Goal: Task Accomplishment & Management: Manage account settings

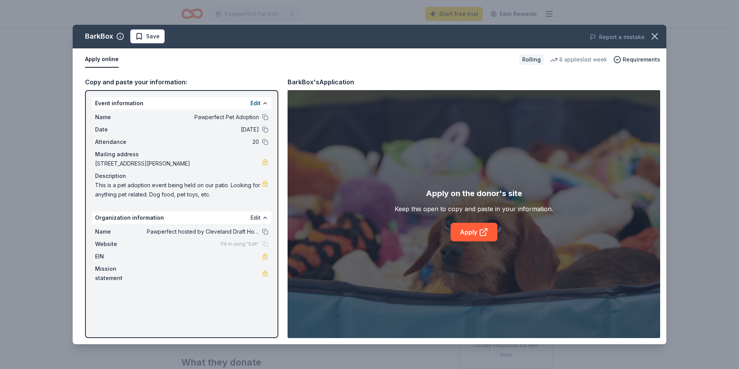
click at [255, 218] on button "Edit" at bounding box center [255, 217] width 10 height 9
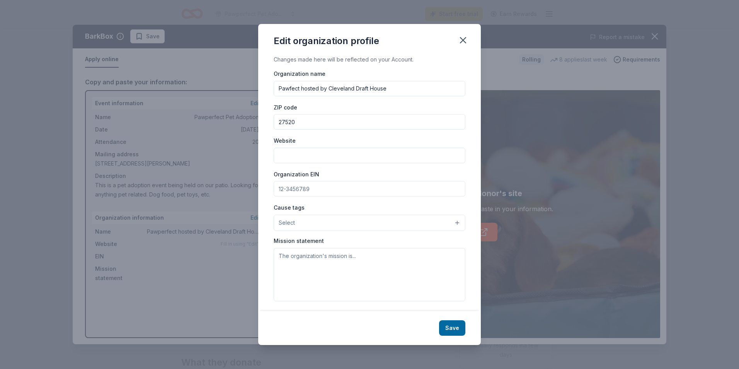
click at [300, 90] on input "Pawfect hosted by Cleveland Draft House" at bounding box center [370, 88] width 192 height 15
type input "Pawfect Match hosted by Cleveland Draft House"
click at [291, 153] on input "Website" at bounding box center [370, 155] width 192 height 15
click at [404, 229] on button "Select" at bounding box center [370, 222] width 192 height 16
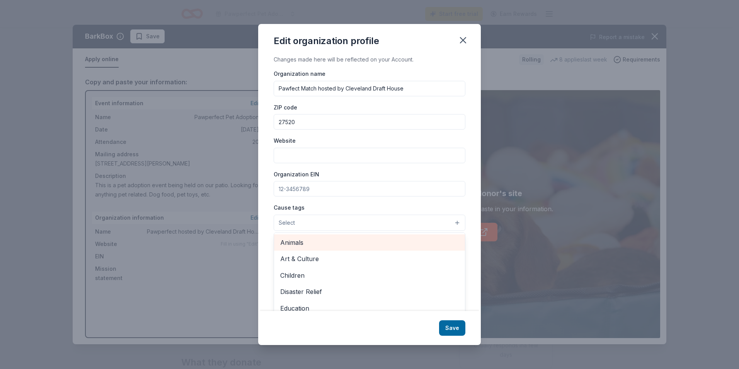
click at [400, 245] on span "Animals" at bounding box center [369, 242] width 179 height 10
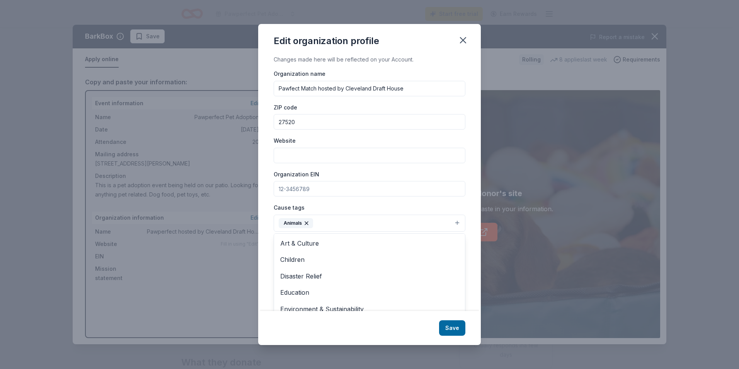
click at [437, 207] on div "Cause tags Animals Art & Culture Children Disaster Relief Education Environment…" at bounding box center [370, 216] width 192 height 29
click at [316, 157] on input "Website" at bounding box center [370, 155] width 192 height 15
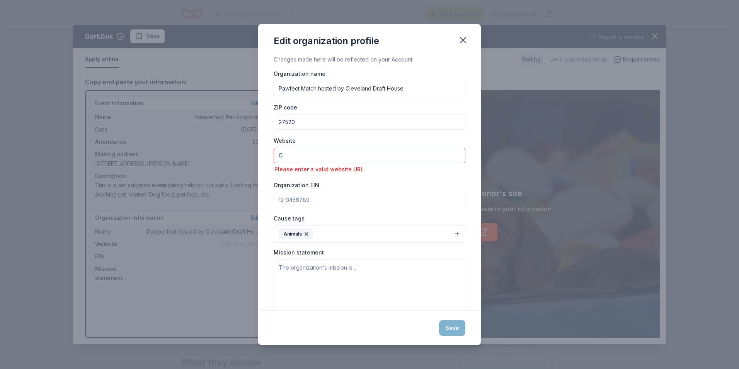
type input "C"
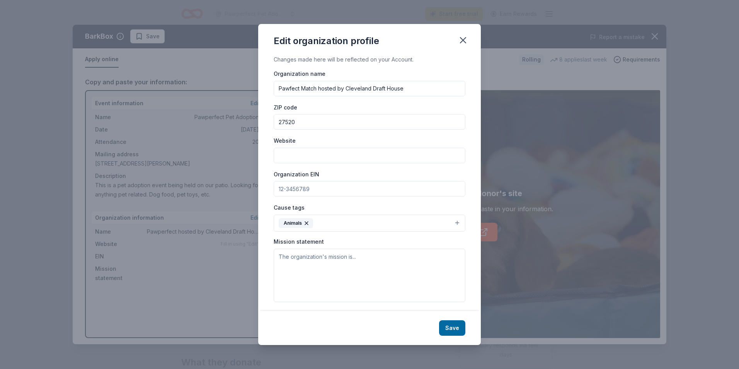
click at [457, 325] on button "Save" at bounding box center [452, 327] width 26 height 15
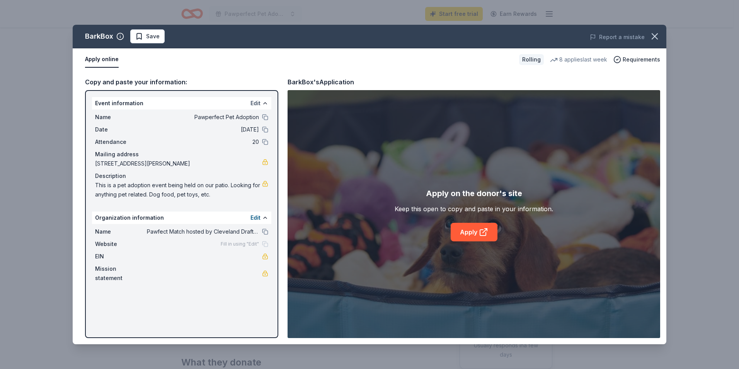
click at [254, 100] on button "Edit" at bounding box center [255, 103] width 10 height 9
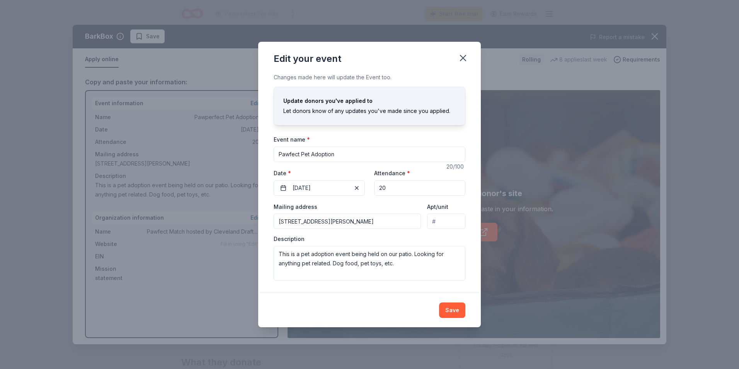
click at [301, 154] on input "Pawfect Pet Adoption" at bounding box center [370, 153] width 192 height 15
type input "Pawfect Match Pet Adoption"
click at [462, 313] on button "Save" at bounding box center [452, 309] width 26 height 15
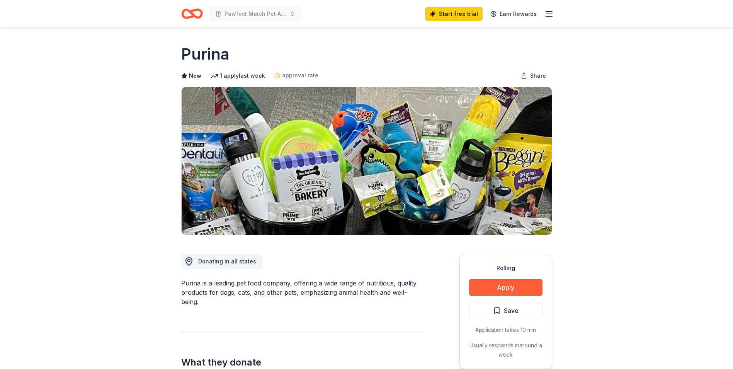
scroll to position [77, 0]
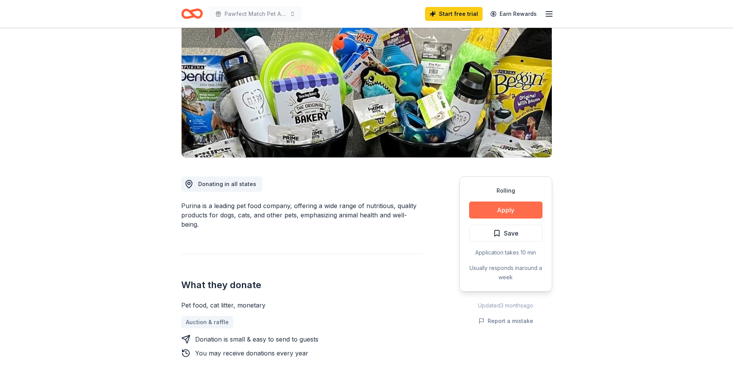
click at [481, 214] on button "Apply" at bounding box center [505, 209] width 73 height 17
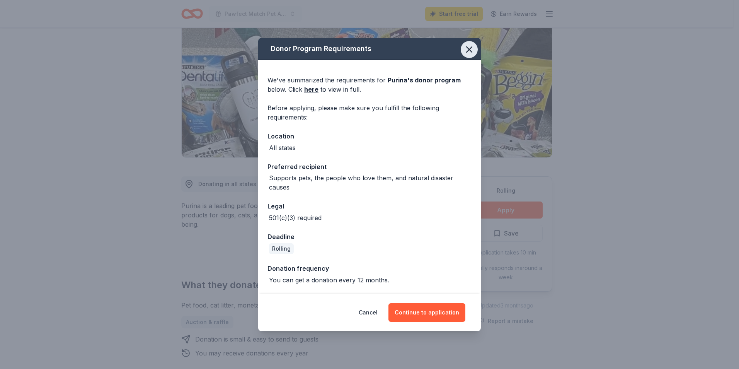
click at [472, 51] on icon "button" at bounding box center [469, 49] width 11 height 11
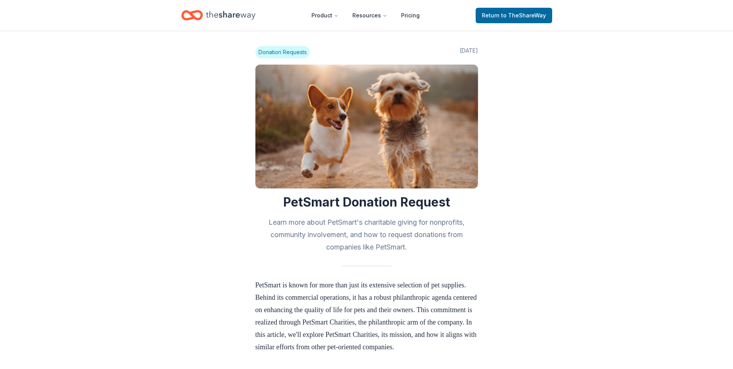
scroll to position [734, 0]
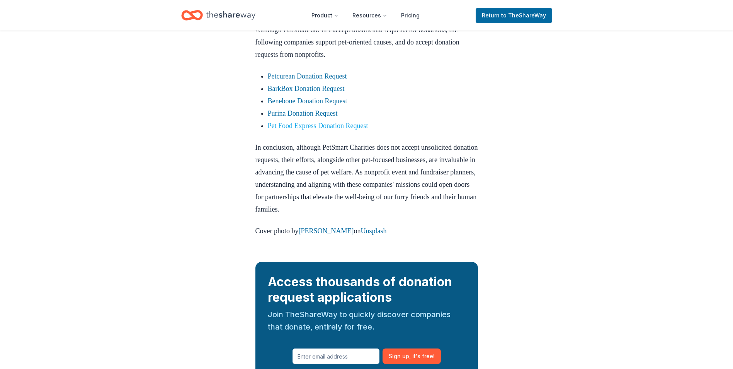
click at [285, 129] on link "Pet Food Express Donation Request" at bounding box center [318, 126] width 100 height 8
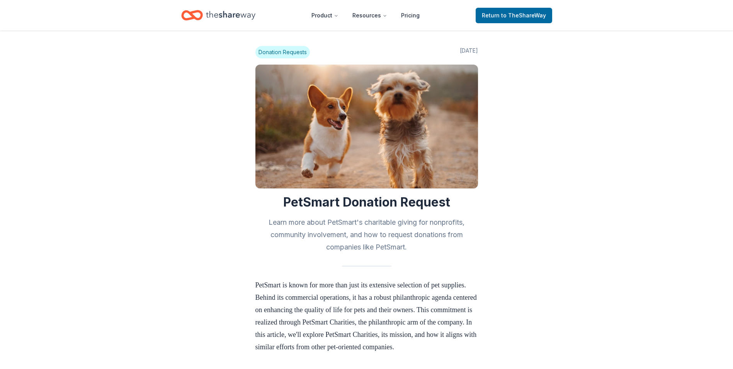
scroll to position [734, 0]
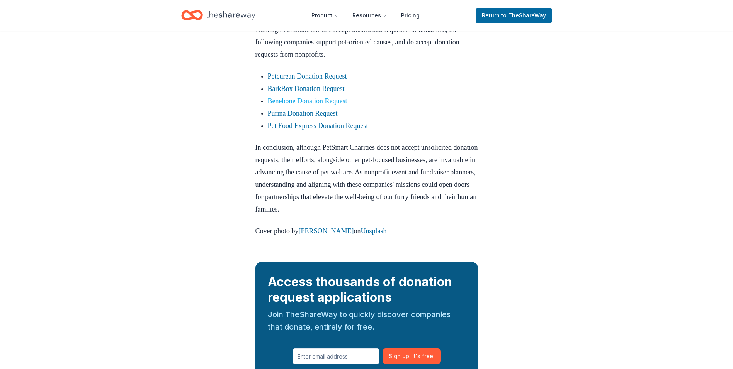
click at [286, 105] on link "Benebone Donation Request" at bounding box center [308, 101] width 80 height 8
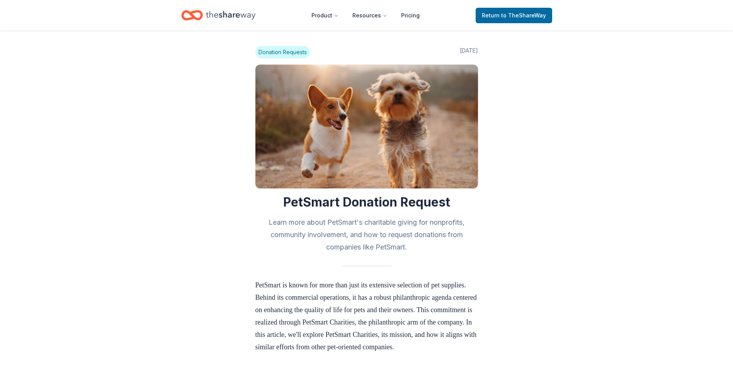
scroll to position [734, 0]
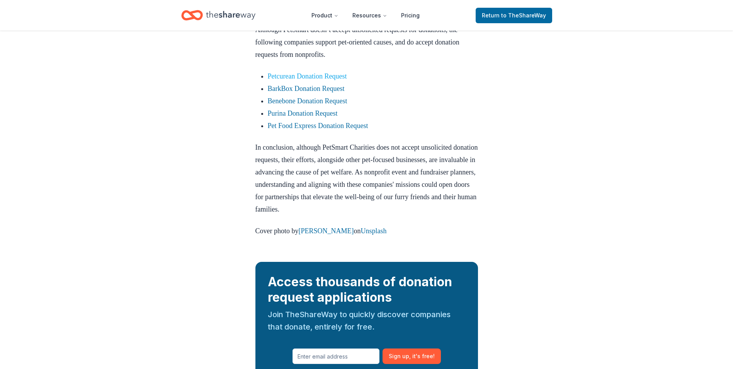
click at [282, 80] on link "Petcurean Donation Request" at bounding box center [307, 76] width 79 height 8
